Goal: Download file/media

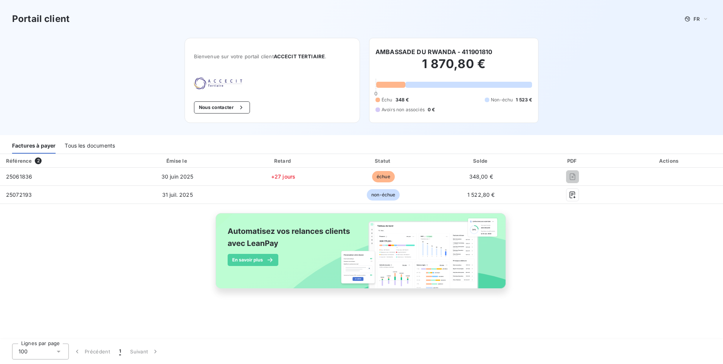
click at [88, 145] on div "Tous les documents" at bounding box center [90, 146] width 50 height 16
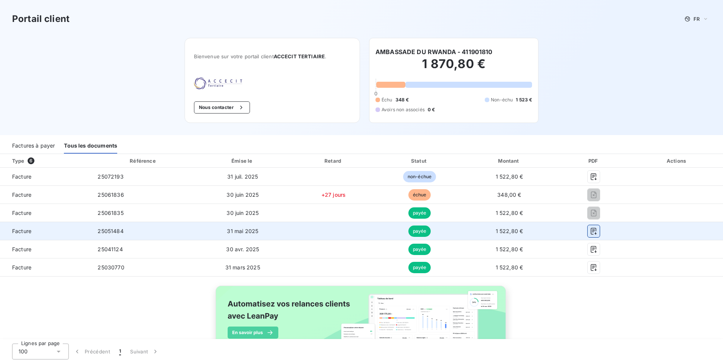
click at [590, 231] on icon "button" at bounding box center [594, 231] width 8 height 8
